Goal: Information Seeking & Learning: Understand process/instructions

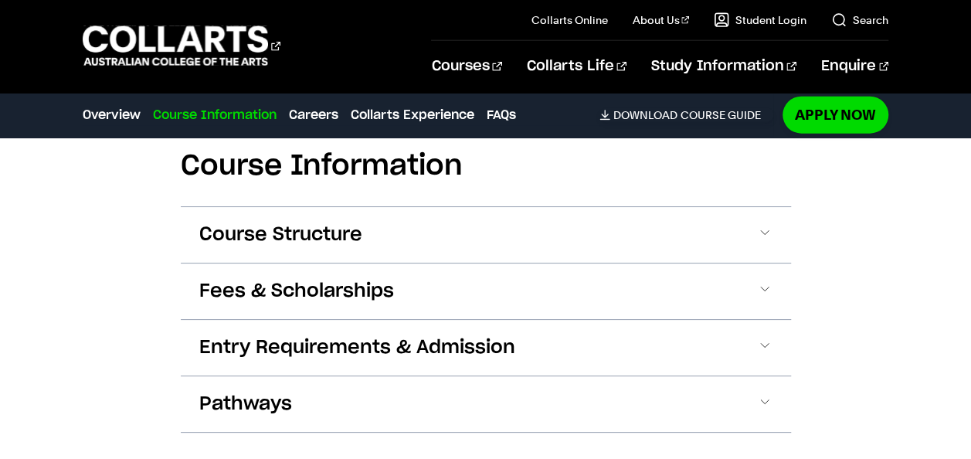
scroll to position [1876, 0]
click at [549, 237] on button "Course Structure" at bounding box center [486, 234] width 610 height 56
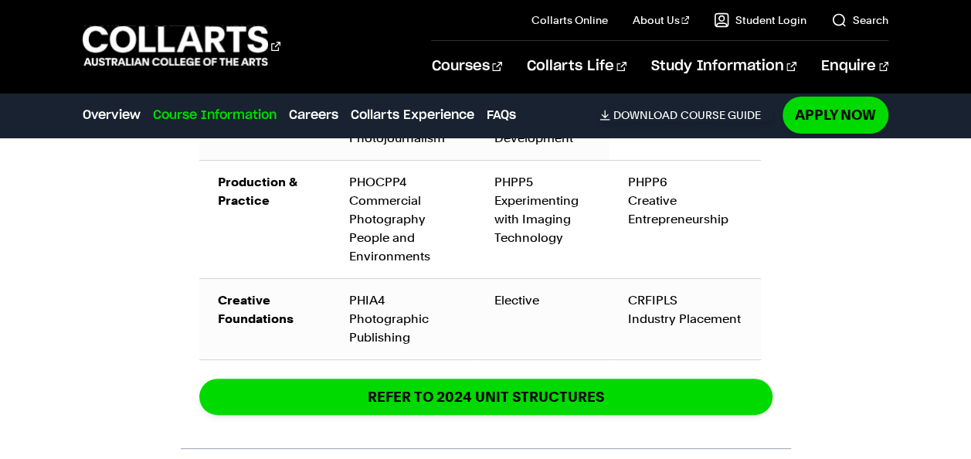
scroll to position [2839, 0]
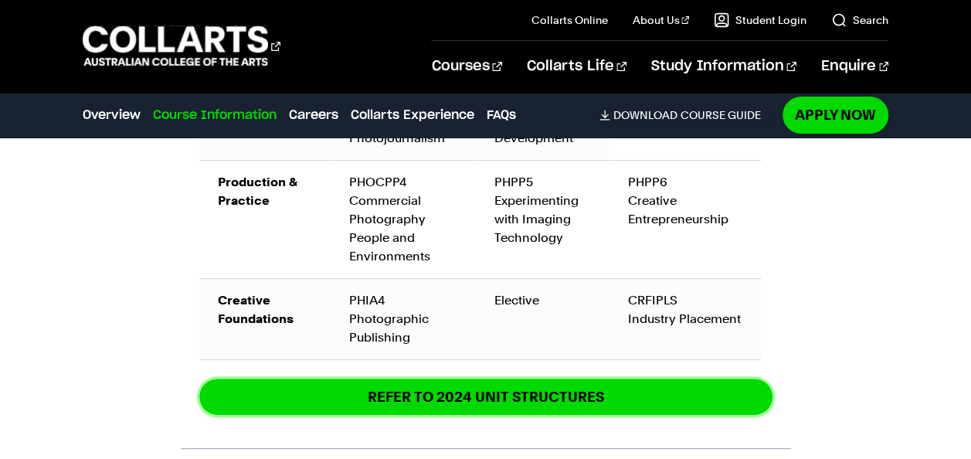
click at [597, 393] on link "REFER TO 2024 unit structures" at bounding box center [485, 397] width 573 height 36
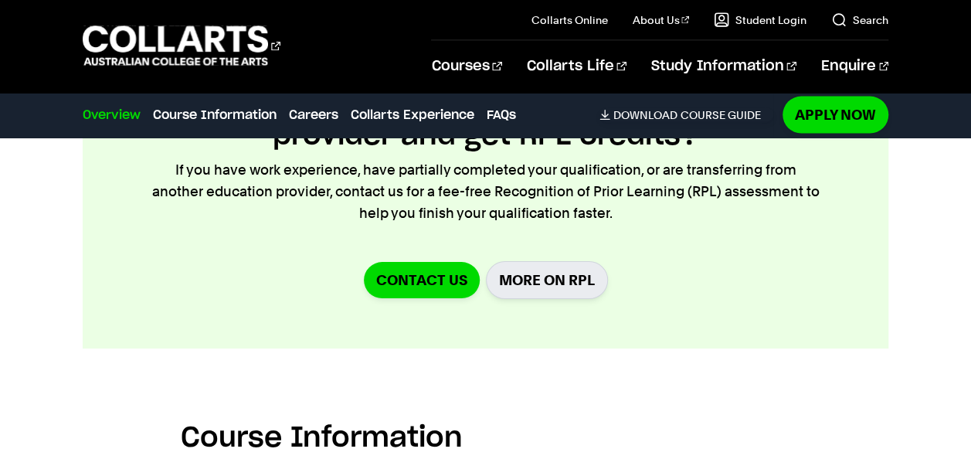
scroll to position [1603, 0]
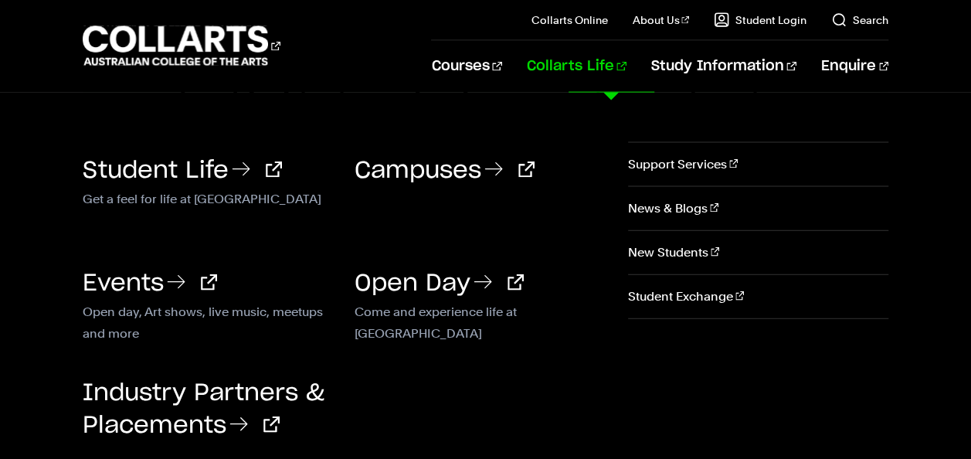
click at [607, 61] on link "Collarts Life" at bounding box center [577, 66] width 100 height 51
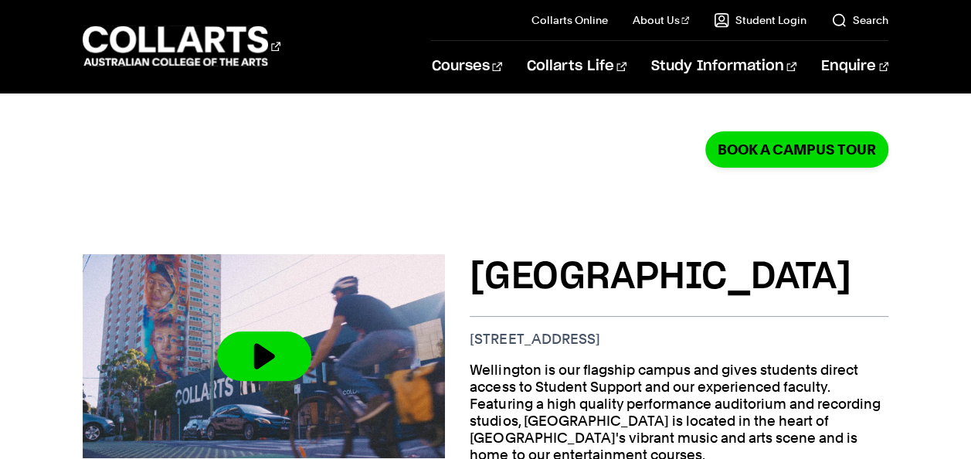
scroll to position [562, 0]
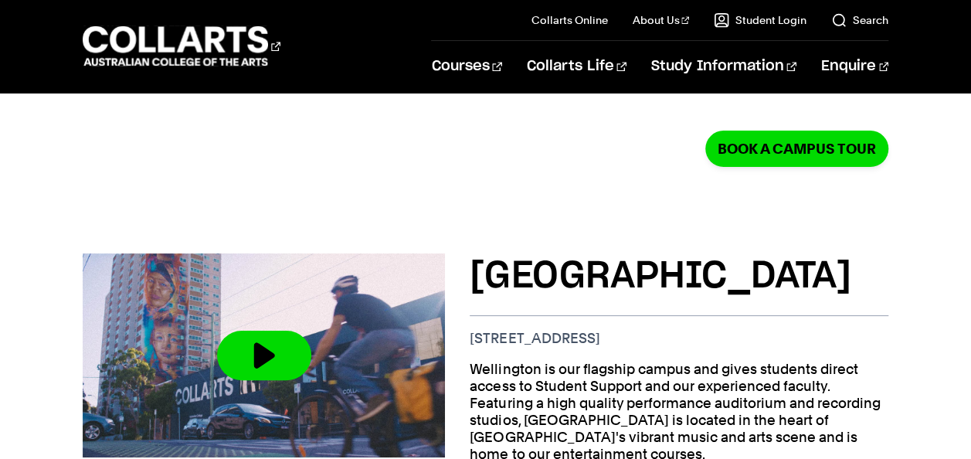
drag, startPoint x: 471, startPoint y: 295, endPoint x: 746, endPoint y: 292, distance: 275.9
click at [746, 330] on p "208 Wellington St, Collingwood VIC 3066" at bounding box center [679, 338] width 419 height 17
copy p "208 Wellington St, Collingwood VIC 3066"
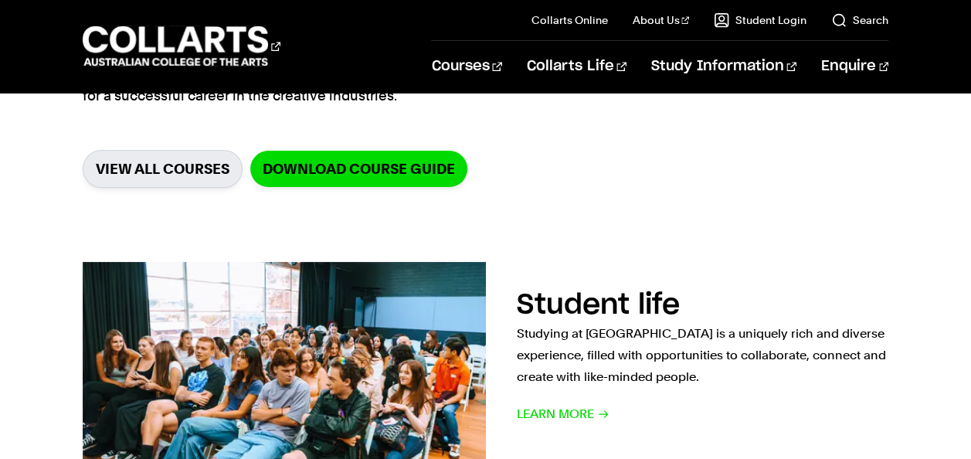
scroll to position [447, 0]
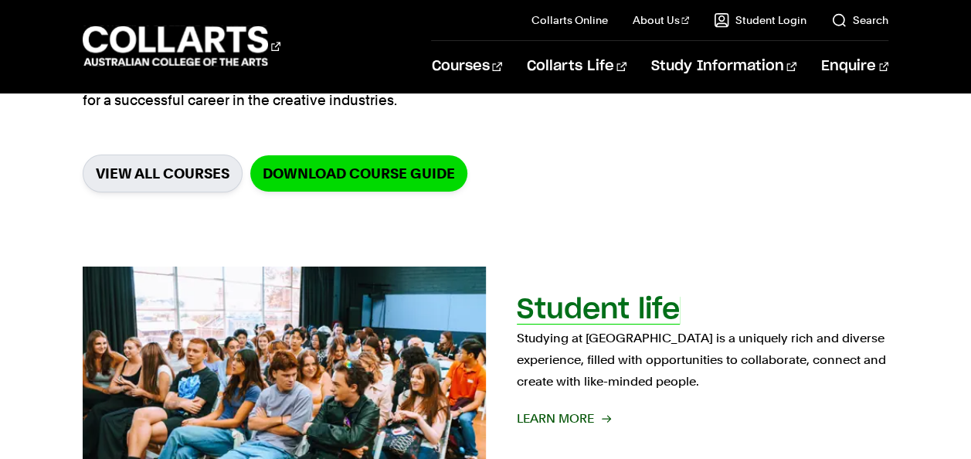
click at [601, 308] on h2 "Student life" at bounding box center [598, 310] width 163 height 28
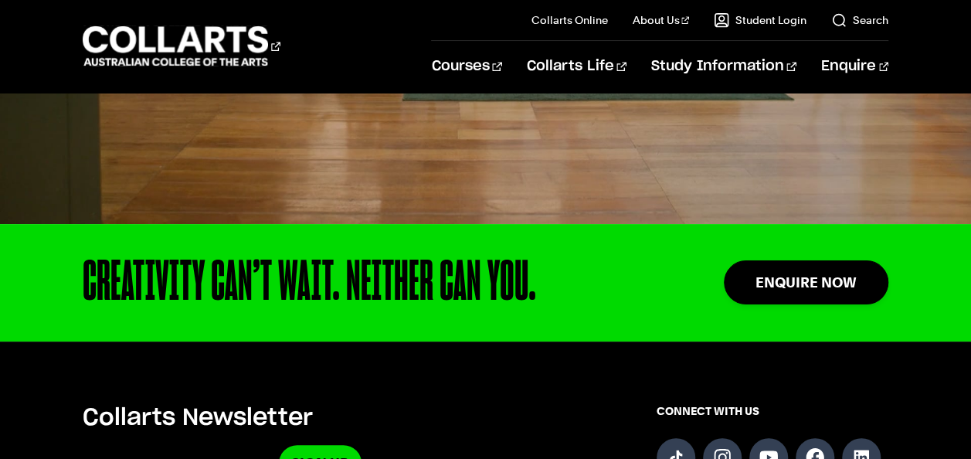
scroll to position [3416, 0]
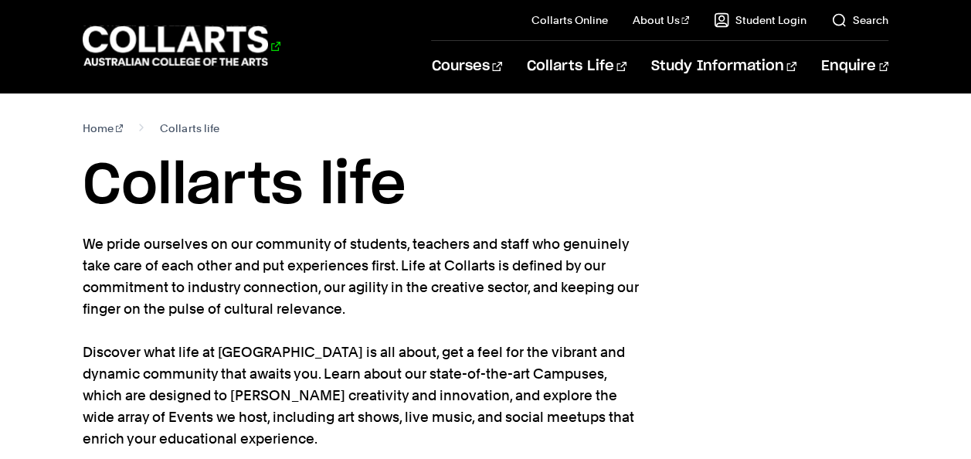
click at [237, 63] on 1 "Go to homepage" at bounding box center [176, 46] width 186 height 40
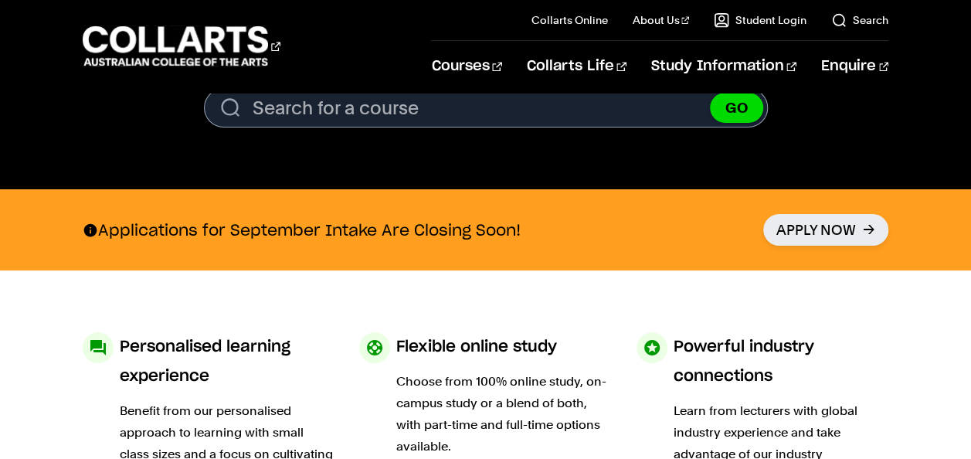
scroll to position [579, 0]
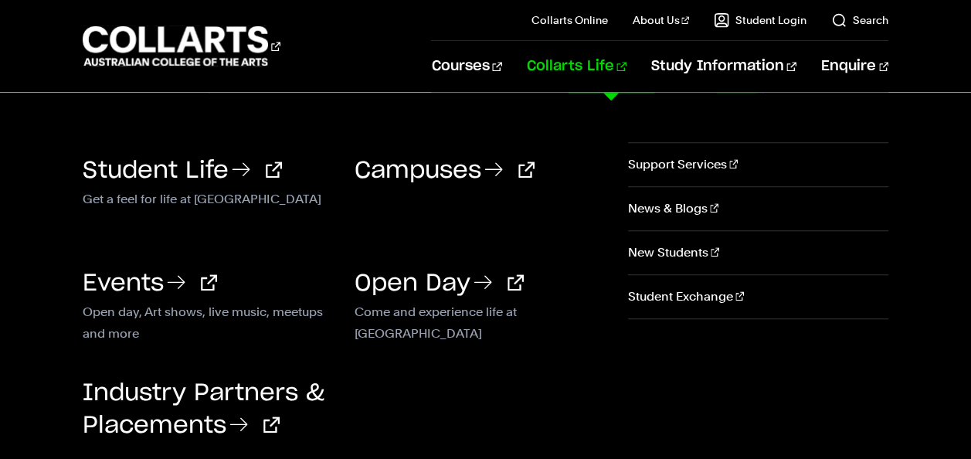
click at [627, 69] on link "Collarts Life" at bounding box center [577, 66] width 100 height 51
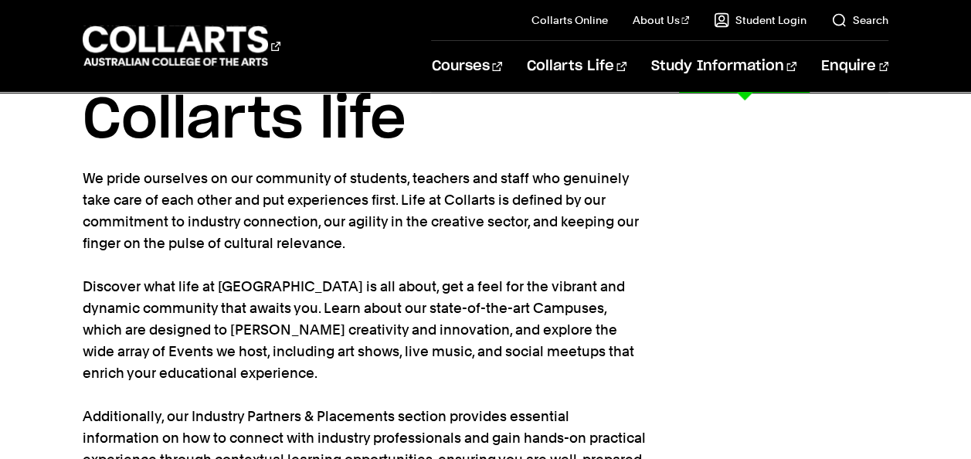
scroll to position [70, 0]
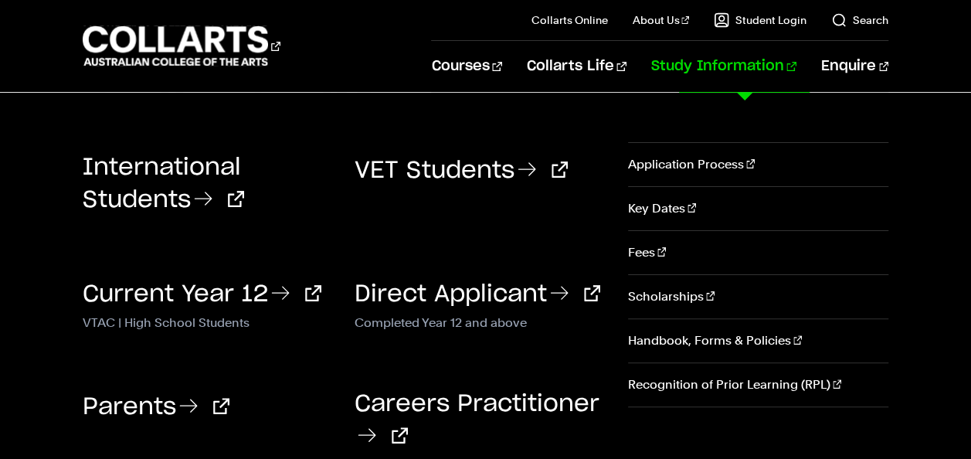
click at [689, 166] on link "Application Process" at bounding box center [758, 164] width 260 height 43
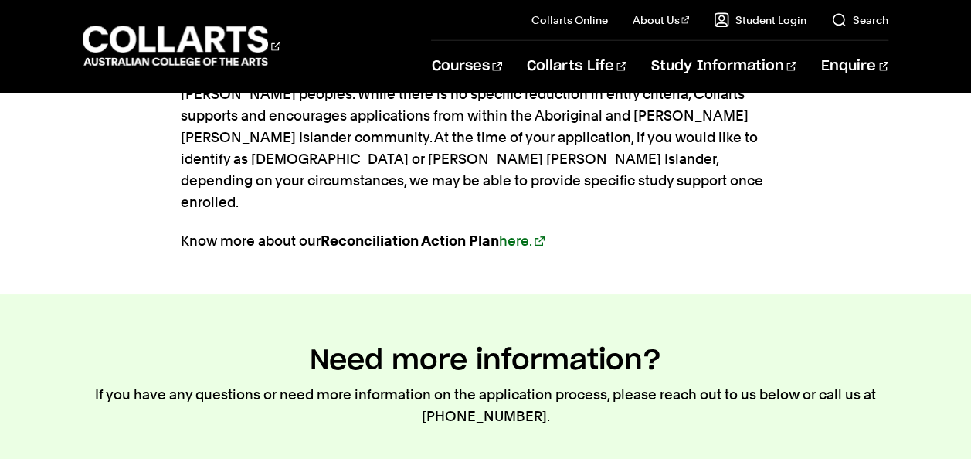
scroll to position [2077, 0]
drag, startPoint x: 440, startPoint y: 343, endPoint x: 541, endPoint y: 351, distance: 100.8
click at [541, 383] on p "If you have any questions or need more information on the application process, …" at bounding box center [486, 404] width 806 height 43
copy p "1300 818 777."
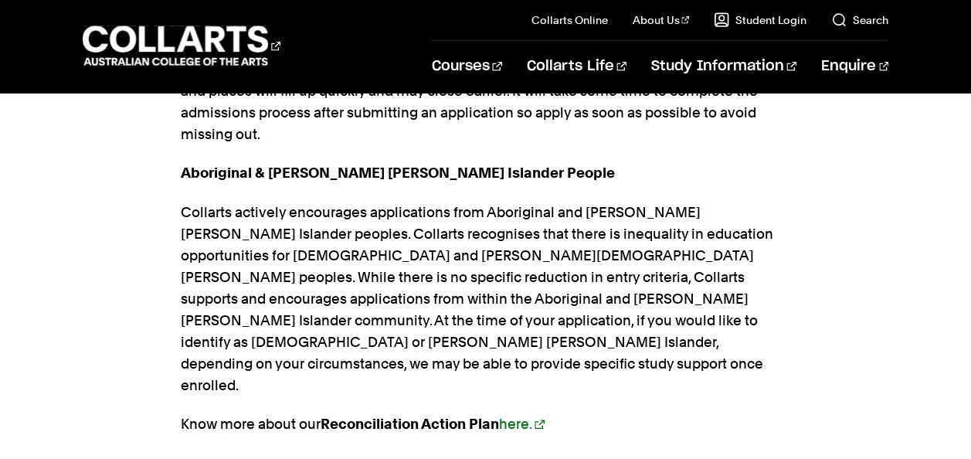
click at [665, 303] on p "Collarts actively encourages applications from Aboriginal and [PERSON_NAME] [PE…" at bounding box center [486, 299] width 610 height 195
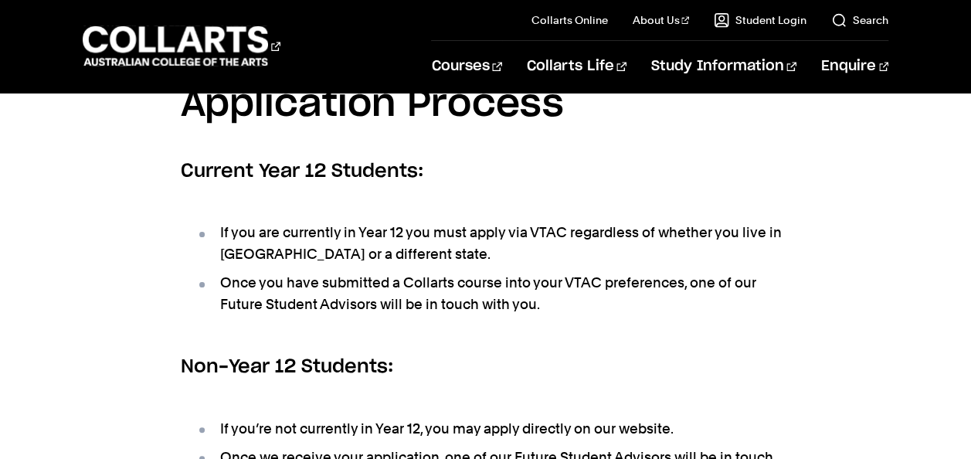
scroll to position [427, 0]
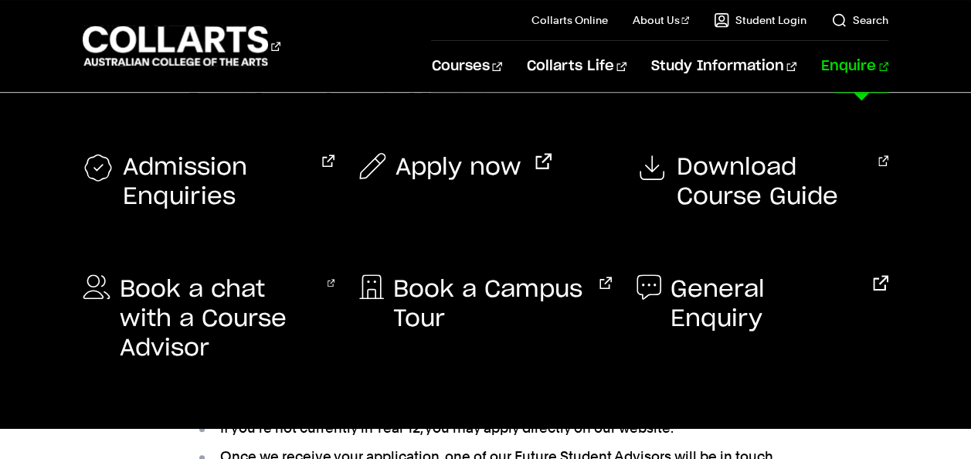
click at [843, 294] on span "General Enquiry" at bounding box center [765, 304] width 189 height 59
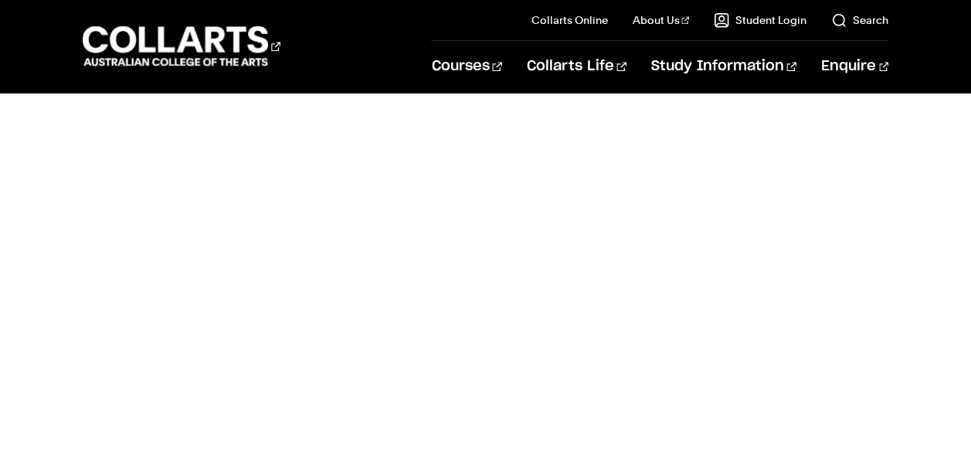
scroll to position [720, 0]
click at [164, 226] on div "General Enquiries" at bounding box center [486, 252] width 784 height 760
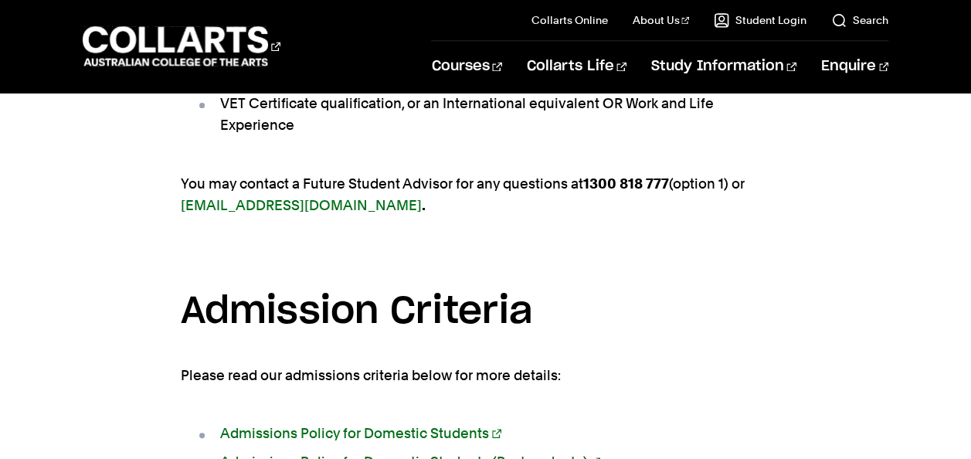
scroll to position [1281, 0]
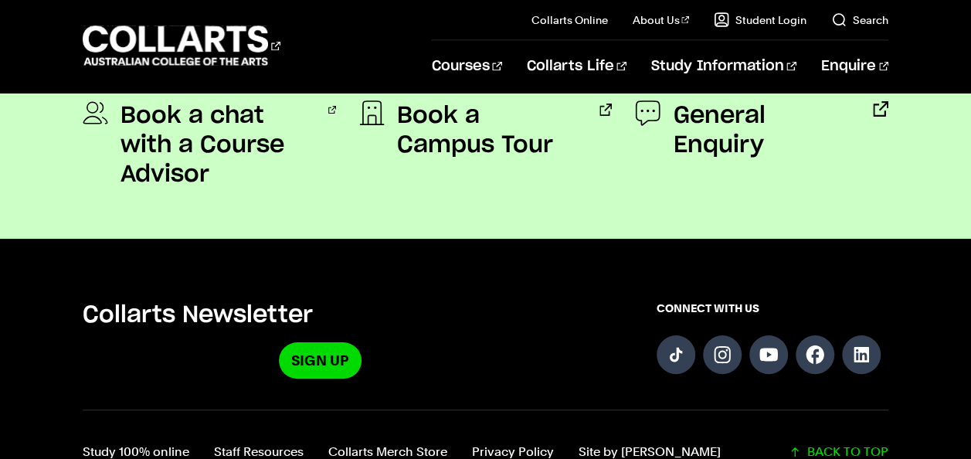
scroll to position [899, 0]
